Goal: Transaction & Acquisition: Download file/media

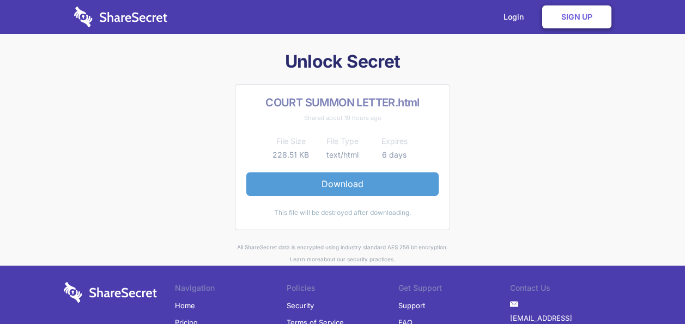
click at [350, 185] on link "Download" at bounding box center [342, 183] width 192 height 23
drag, startPoint x: 0, startPoint y: 0, endPoint x: 381, endPoint y: 176, distance: 419.6
click at [381, 176] on link "Download" at bounding box center [342, 183] width 192 height 23
